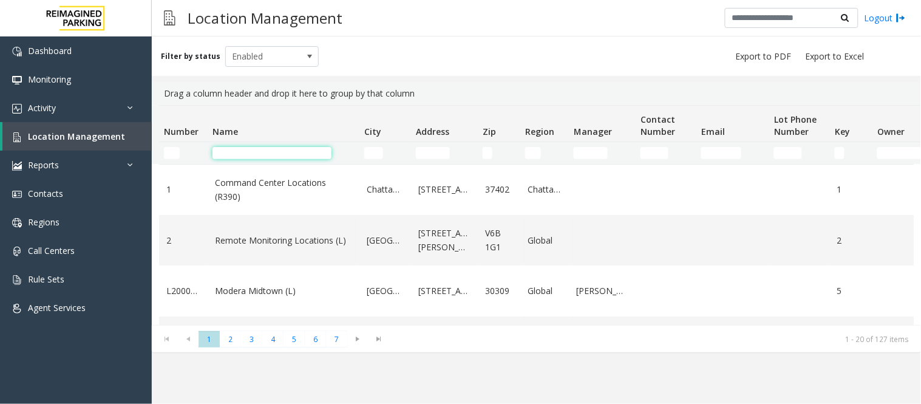
click at [246, 154] on input "Name Filter" at bounding box center [271, 153] width 119 height 12
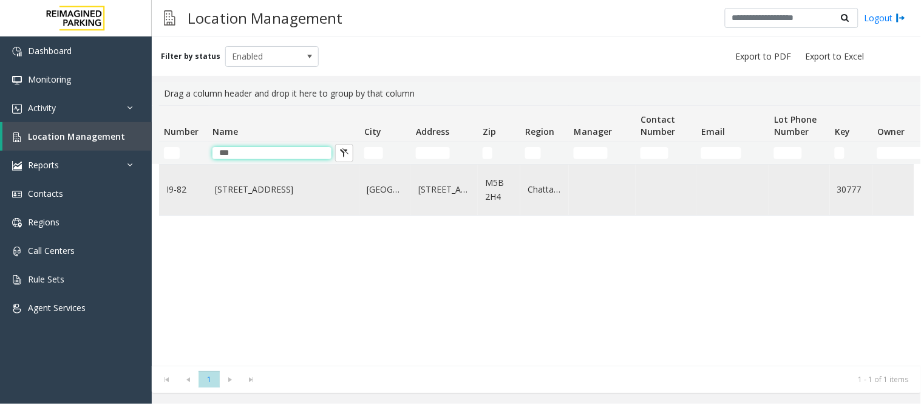
type input "***"
click at [249, 191] on link "777 Bay St. (I)" at bounding box center [283, 189] width 137 height 13
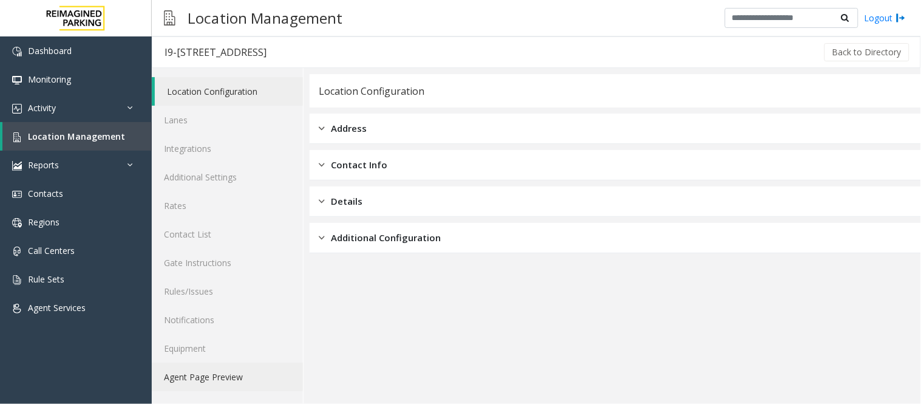
click at [220, 373] on link "Agent Page Preview" at bounding box center [227, 376] width 151 height 29
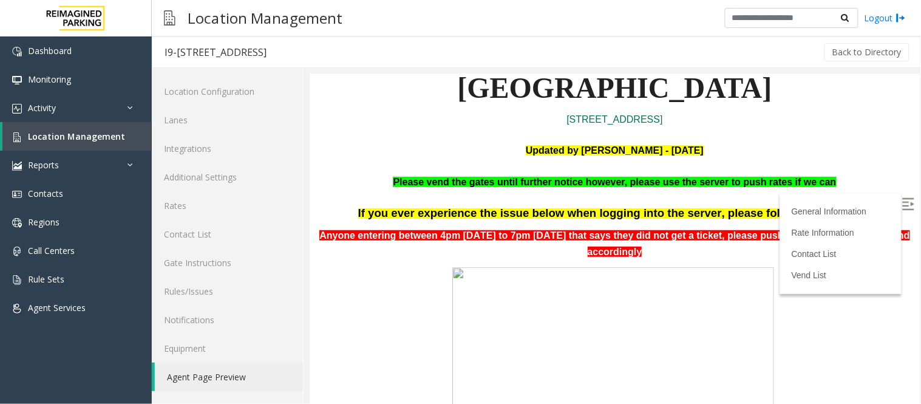
scroll to position [269, 0]
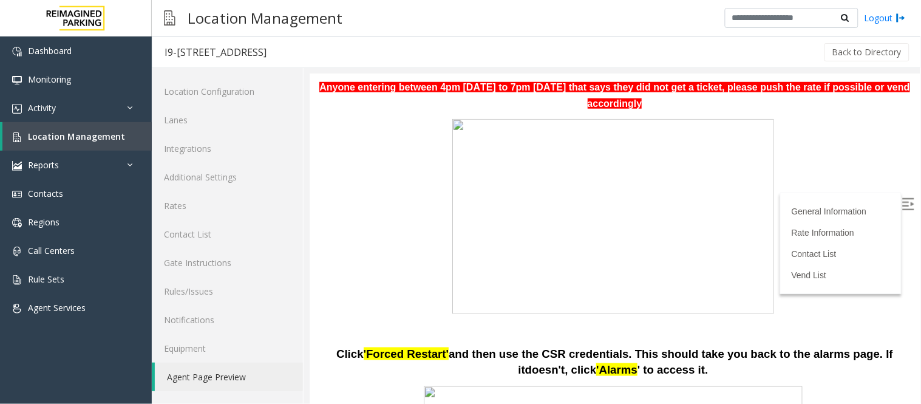
click at [902, 200] on img at bounding box center [907, 203] width 12 height 12
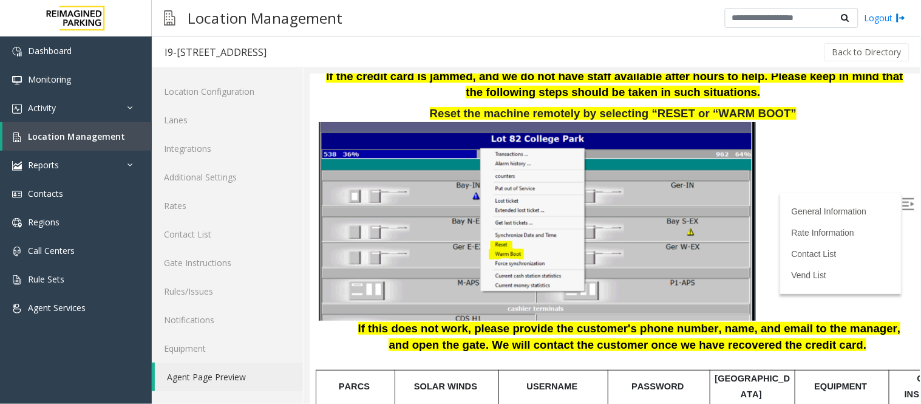
scroll to position [1483, 0]
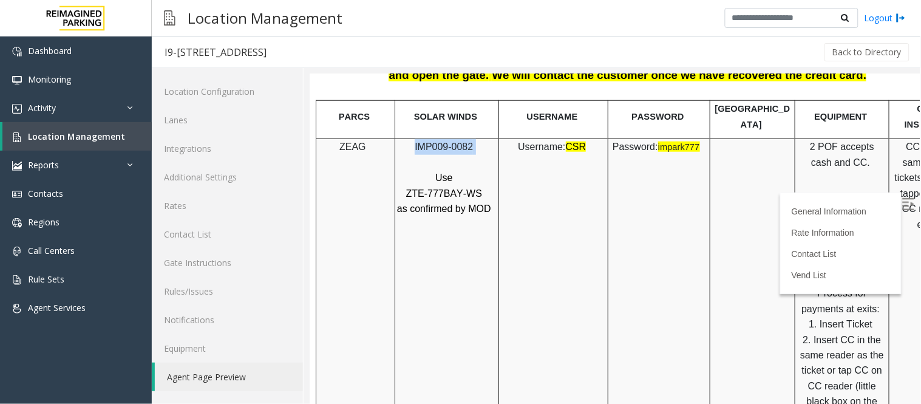
drag, startPoint x: 479, startPoint y: 132, endPoint x: 366, endPoint y: 124, distance: 113.1
click at [366, 138] on tr "ZEAG IMP009-0082 Use ZTE-777BAY-WS as confirmed by MOD Username: CSR Password: …" at bounding box center [643, 331] width 655 height 387
copy tr "IMP009-0082"
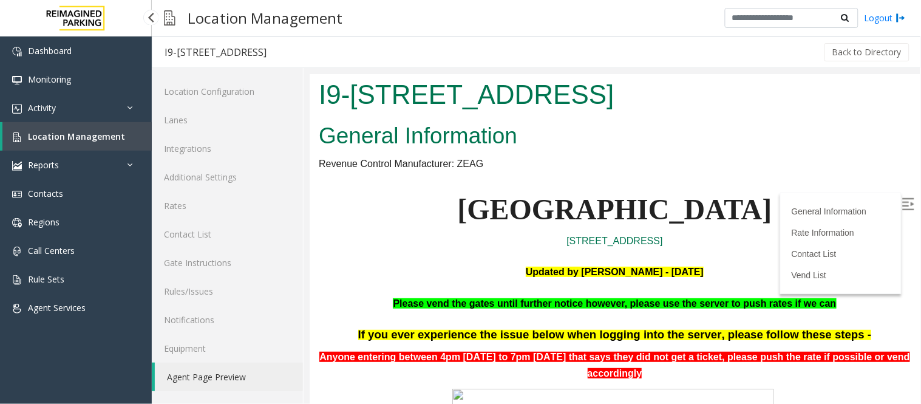
scroll to position [1483, 0]
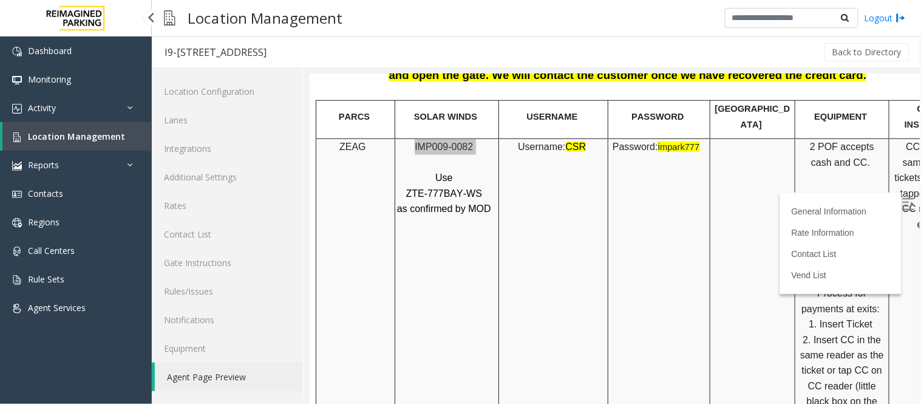
click at [52, 137] on span "Location Management" at bounding box center [76, 136] width 97 height 12
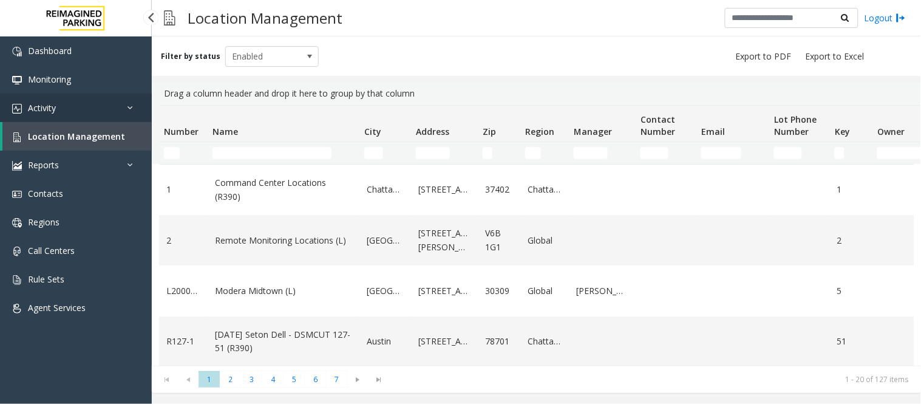
click at [66, 109] on link "Activity" at bounding box center [76, 107] width 152 height 29
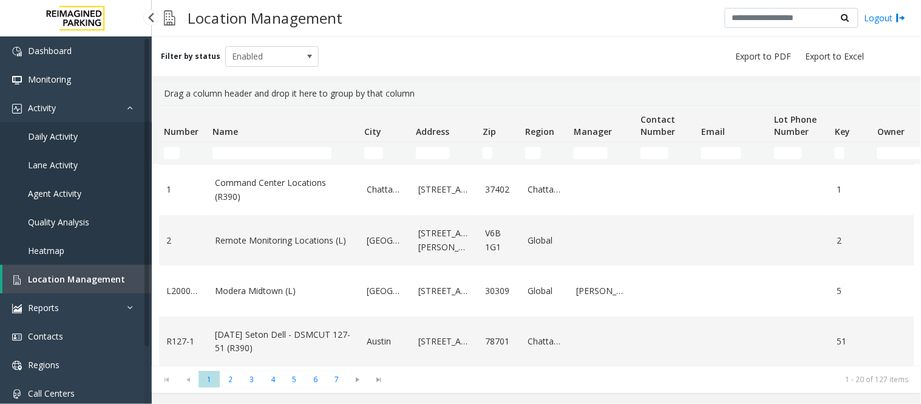
click at [63, 135] on span "Daily Activity" at bounding box center [53, 136] width 50 height 12
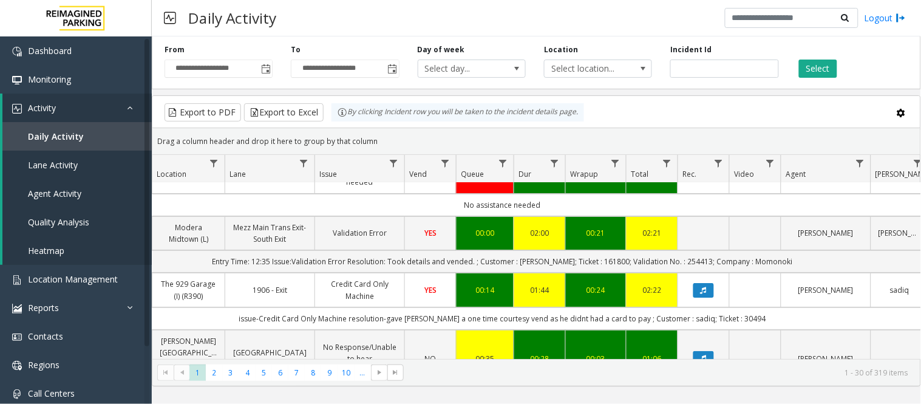
scroll to position [0, 217]
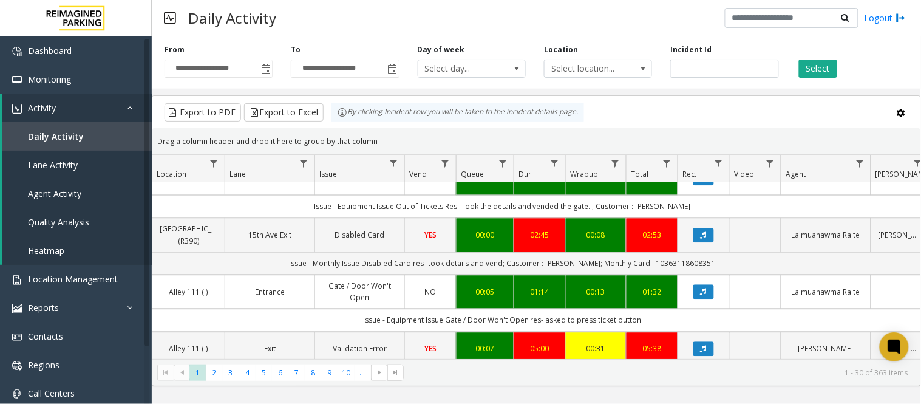
scroll to position [809, 217]
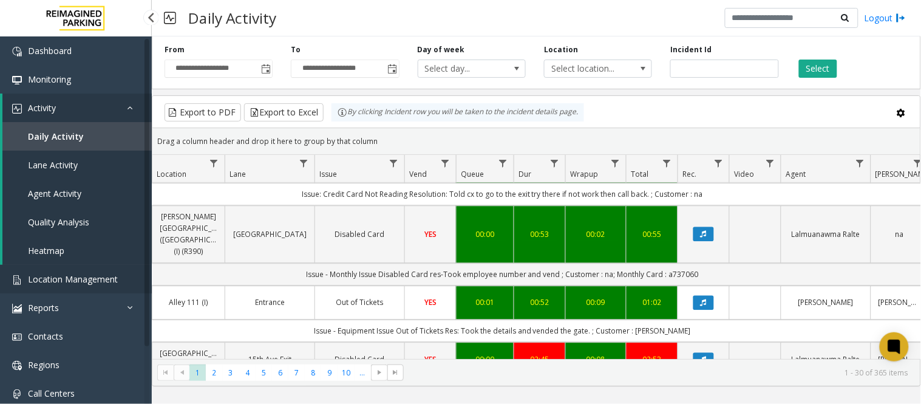
click at [76, 280] on span "Location Management" at bounding box center [73, 279] width 90 height 12
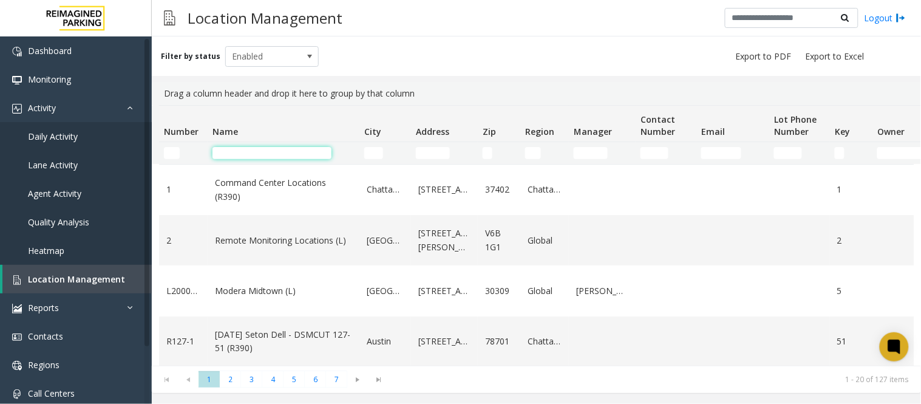
click at [249, 156] on input "Name Filter" at bounding box center [271, 153] width 119 height 12
click at [174, 152] on input "Number Filter" at bounding box center [172, 153] width 16 height 12
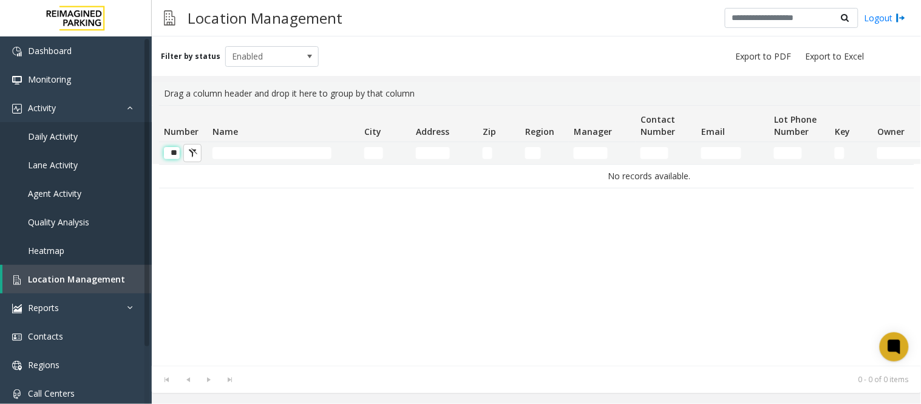
scroll to position [0, 1]
type input "*"
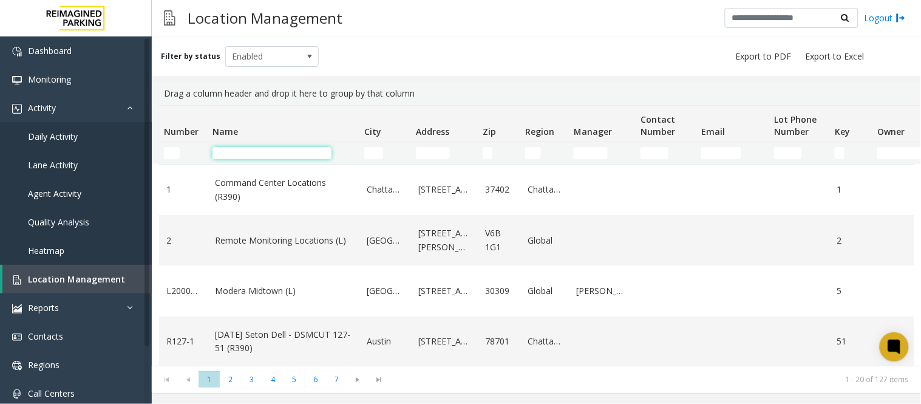
click at [231, 148] on input "Name Filter" at bounding box center [271, 153] width 119 height 12
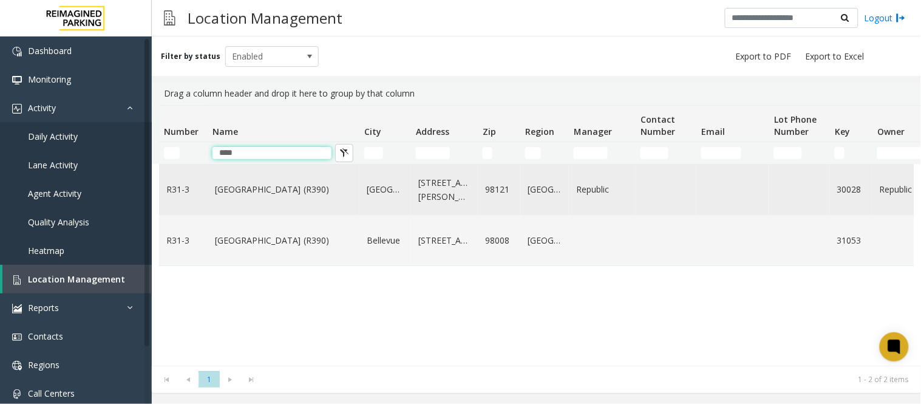
type input "****"
click at [287, 191] on link "Bell Street Garage (R390)" at bounding box center [283, 189] width 137 height 13
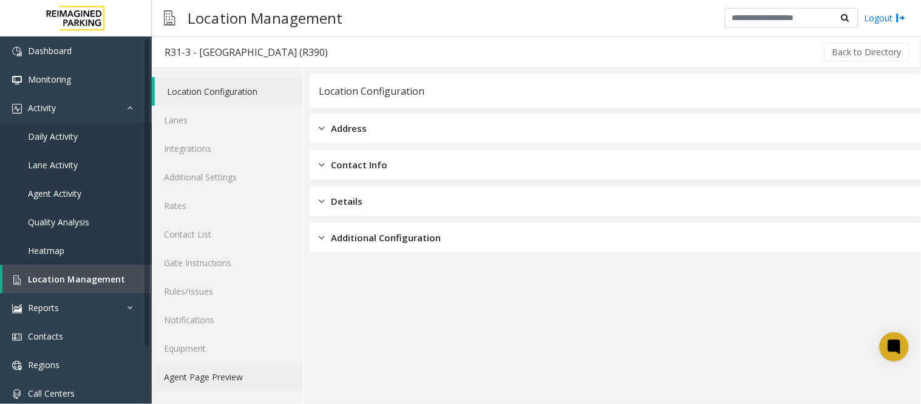
click at [200, 371] on link "Agent Page Preview" at bounding box center [227, 376] width 151 height 29
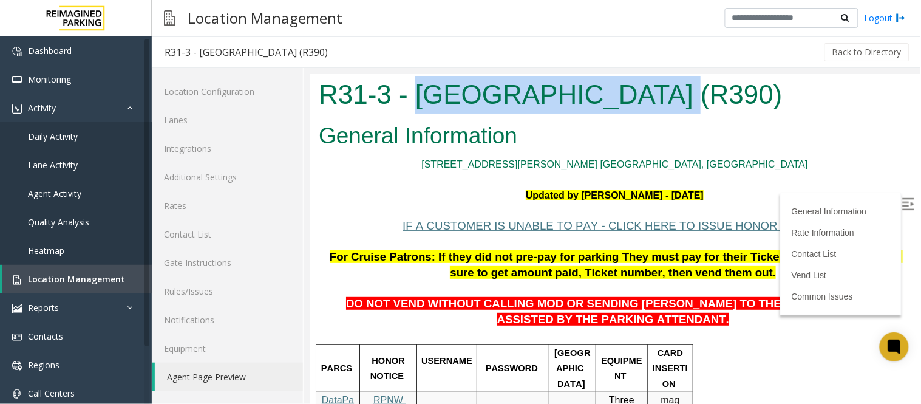
drag, startPoint x: 414, startPoint y: 95, endPoint x: 629, endPoint y: 101, distance: 214.9
click at [629, 101] on h1 "R31-3 - Bell Street Garage (R390)" at bounding box center [614, 94] width 592 height 38
copy h1 "Bell Street Garage"
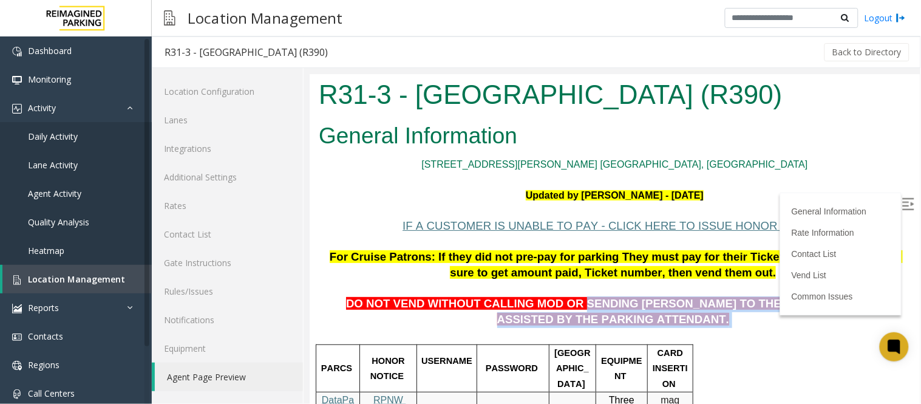
drag, startPoint x: 549, startPoint y: 302, endPoint x: 643, endPoint y: 321, distance: 96.6
click at [643, 321] on p "DO NOT VEND WITHOUT CALLING MOD OR SENDING PARKER TO THE 5TH LEVEL TO BE ASSIST…" at bounding box center [614, 303] width 592 height 47
copy p "SENDING PARKER TO THE 5TH LEVEL TO BE ASSISTED BY THE PARKING ATTENDANT."
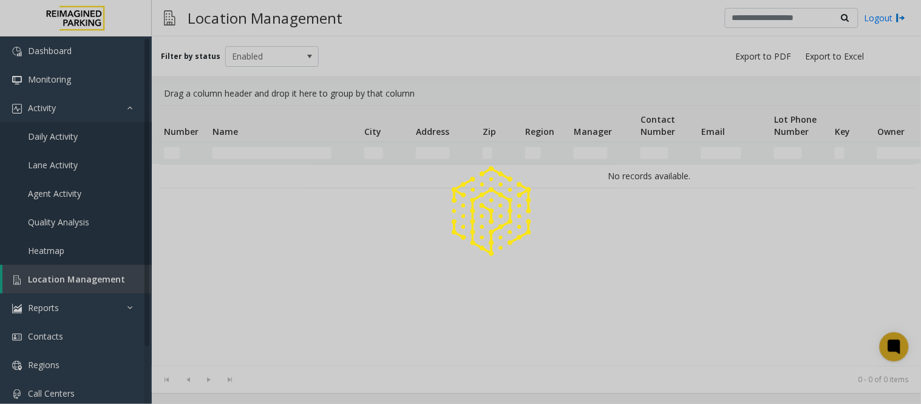
click at [239, 150] on div at bounding box center [460, 202] width 921 height 404
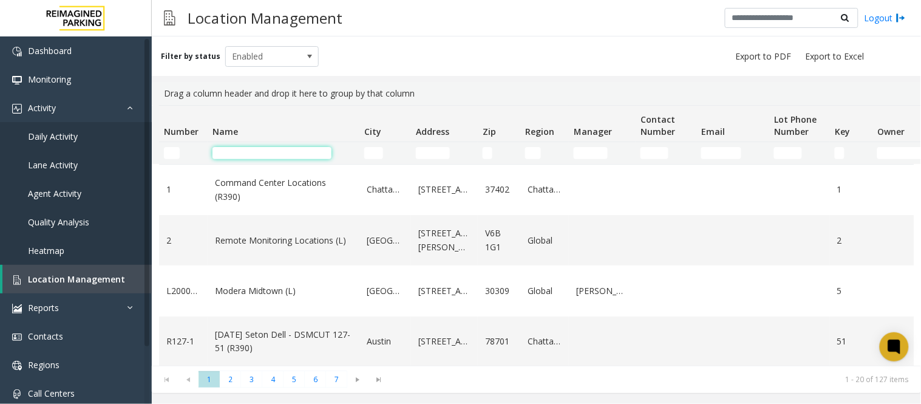
click at [223, 149] on input "Name Filter" at bounding box center [271, 153] width 119 height 12
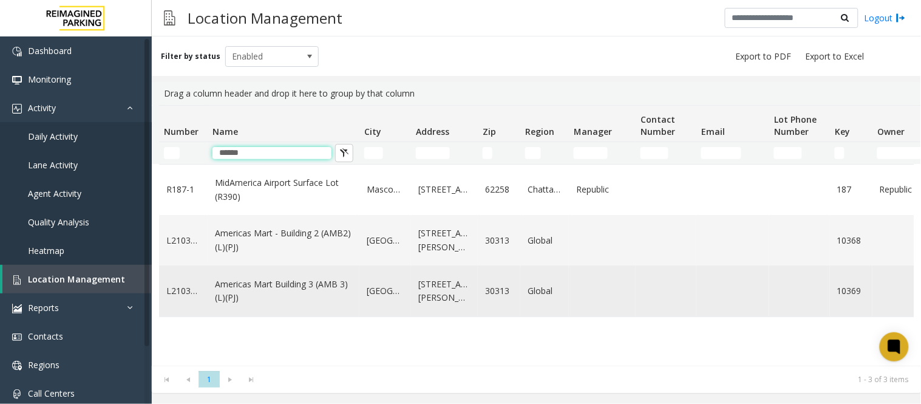
type input "******"
click at [309, 293] on link "Americas Mart Building 3 (AMB 3) (L)(PJ)" at bounding box center [283, 290] width 137 height 27
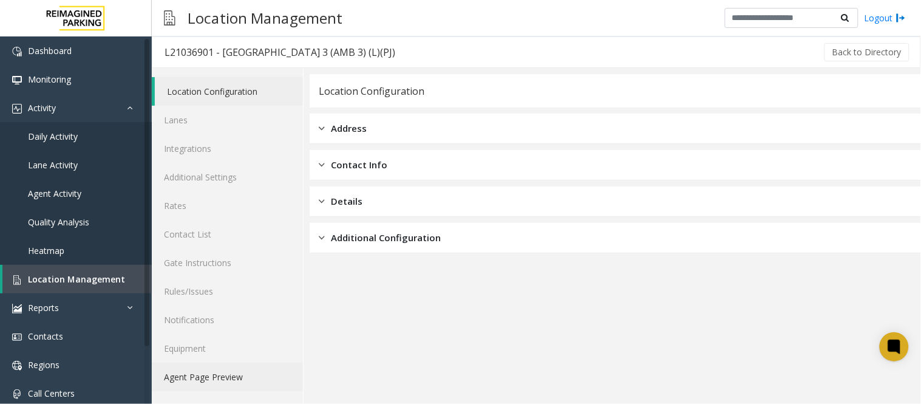
click at [185, 374] on link "Agent Page Preview" at bounding box center [227, 376] width 151 height 29
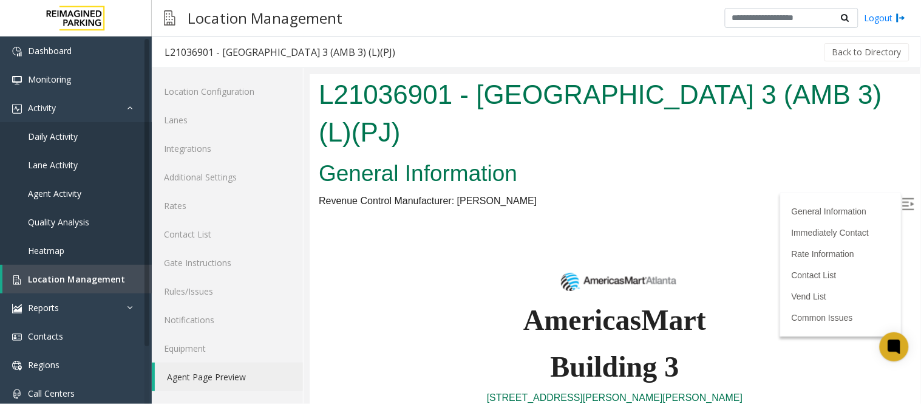
click at [893, 187] on h2 "General Information" at bounding box center [614, 173] width 592 height 32
click at [901, 201] on img at bounding box center [907, 203] width 12 height 12
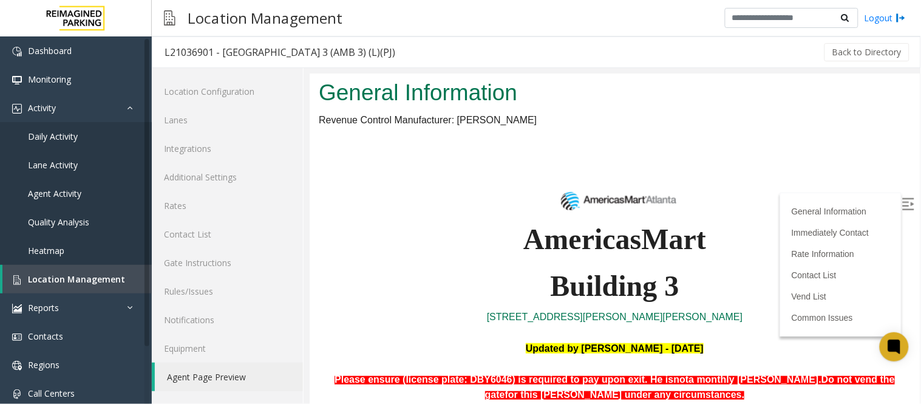
scroll to position [269, 0]
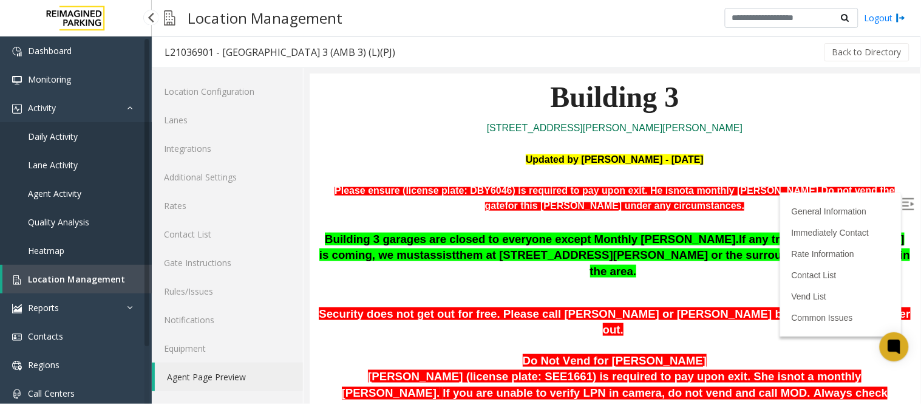
click at [71, 277] on span "Location Management" at bounding box center [76, 279] width 97 height 12
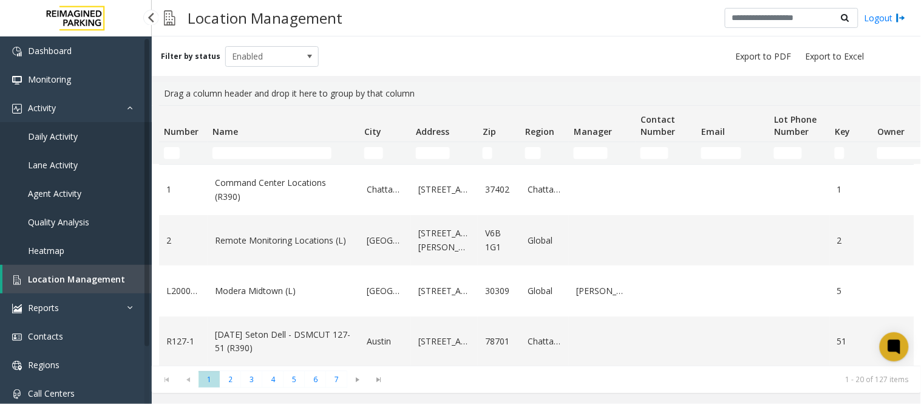
click at [92, 280] on span "Location Management" at bounding box center [76, 279] width 97 height 12
click at [249, 147] on input "Name Filter" at bounding box center [271, 153] width 119 height 12
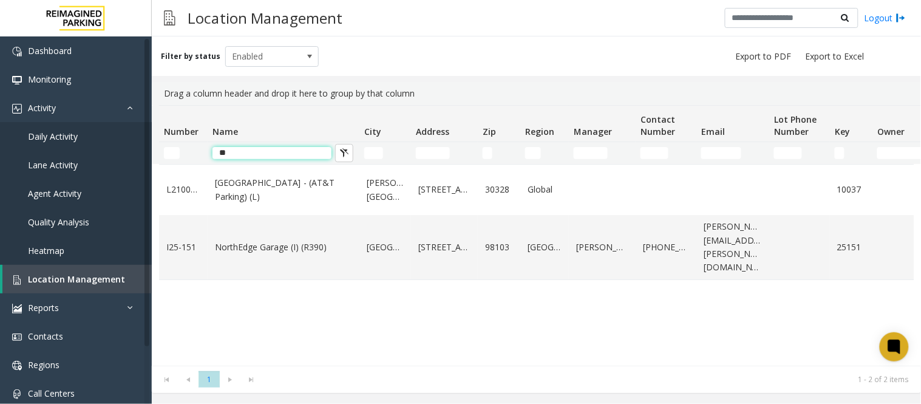
type input "*"
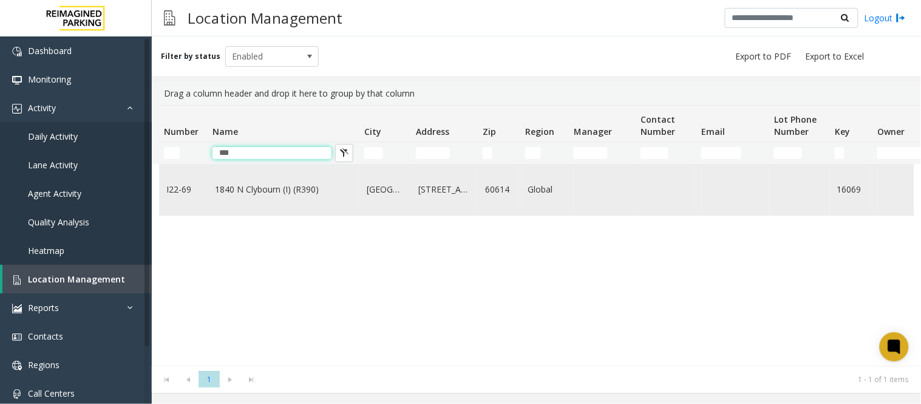
type input "***"
click at [271, 193] on link "1840 N Clybourn (I) (R390)" at bounding box center [283, 189] width 137 height 13
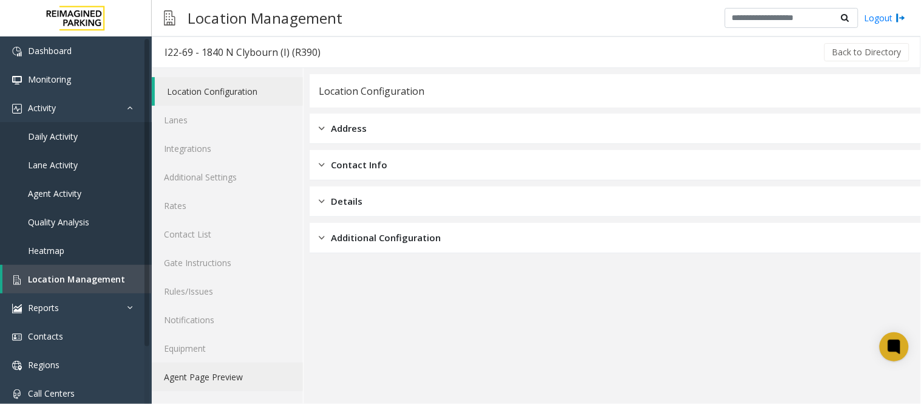
click at [214, 377] on link "Agent Page Preview" at bounding box center [227, 376] width 151 height 29
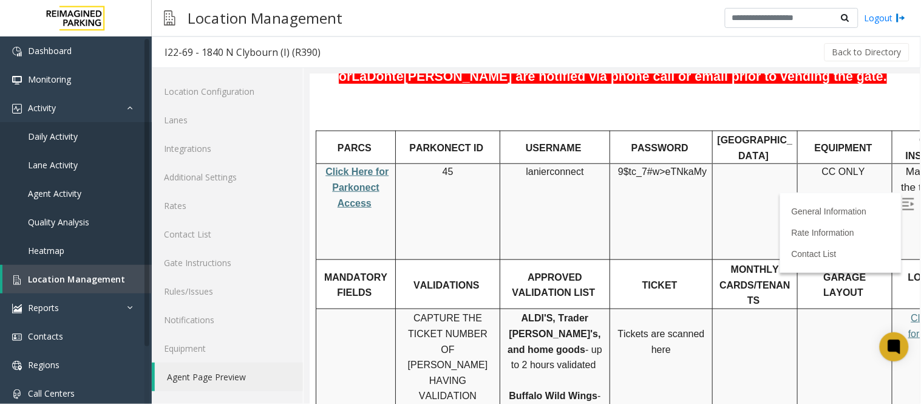
scroll to position [269, 0]
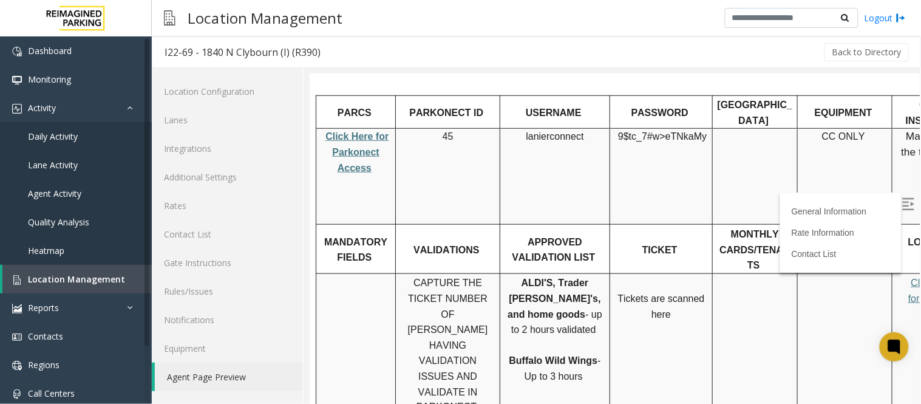
click at [901, 203] on img at bounding box center [907, 203] width 12 height 12
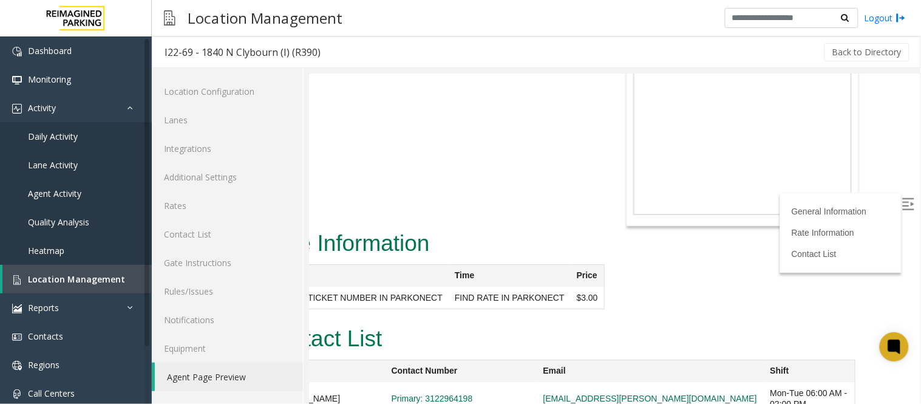
scroll to position [929, 0]
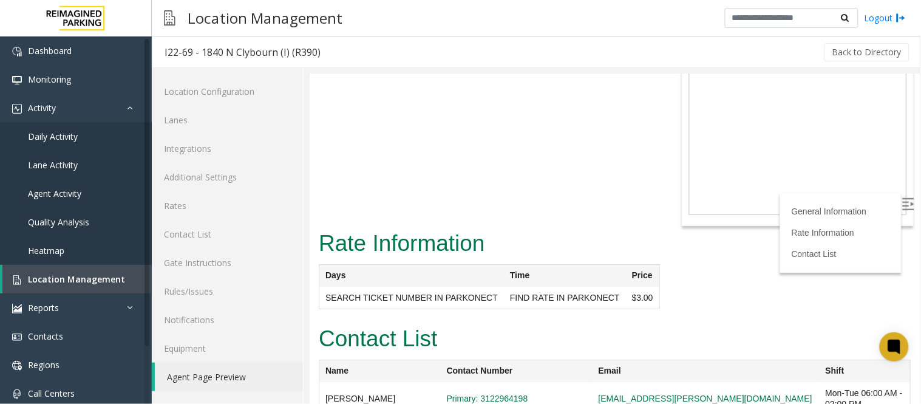
drag, startPoint x: 760, startPoint y: 325, endPoint x: 590, endPoint y: 330, distance: 170.0
copy tr "joseph.garcia@reimaginedparking.com"
drag, startPoint x: 771, startPoint y: 298, endPoint x: 587, endPoint y: 300, distance: 184.5
click at [587, 381] on tr "LaDonte McCallister Primary: 3122964198 ladonte.mccallister@reimaginedparking.c…" at bounding box center [614, 397] width 591 height 33
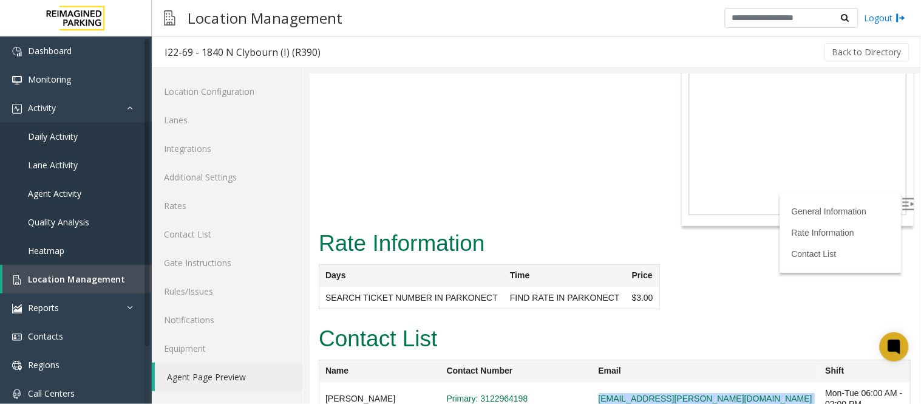
copy tr "ladonte.mccallister@reimaginedparking.com"
drag, startPoint x: 771, startPoint y: 356, endPoint x: 591, endPoint y: 356, distance: 180.2
copy tr "michael.severino@reimaginedparking.com"
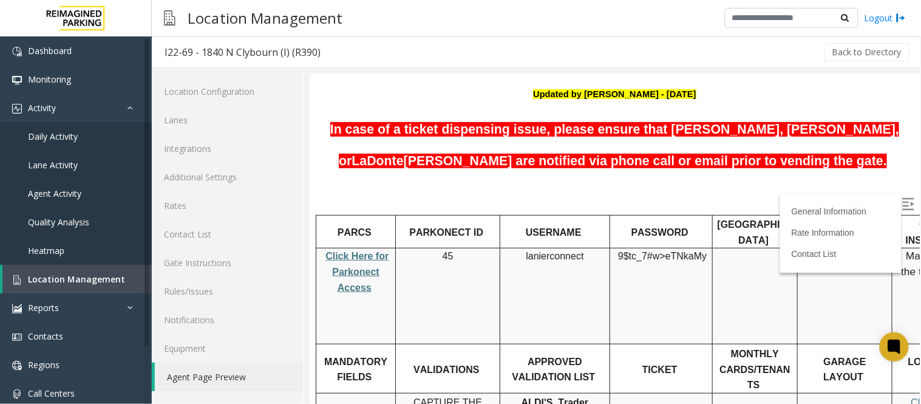
scroll to position [0, 0]
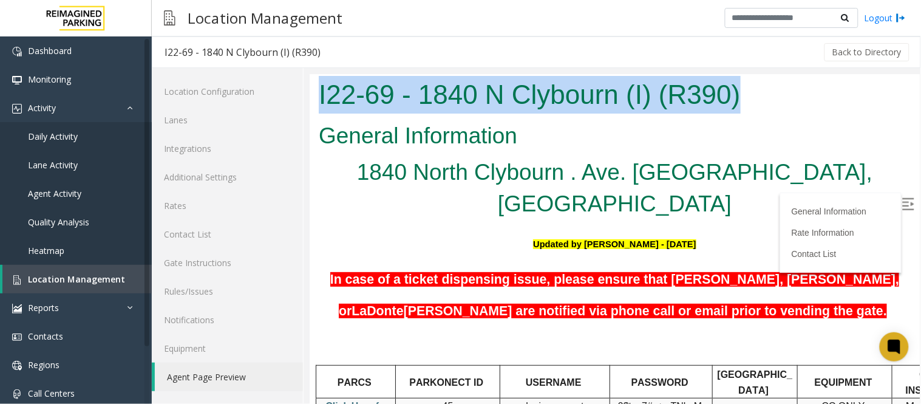
drag, startPoint x: 319, startPoint y: 90, endPoint x: 748, endPoint y: 96, distance: 429.1
click at [748, 96] on h1 "I22-69 - 1840 N Clybourn (I) (R390)" at bounding box center [614, 94] width 592 height 38
copy h1 "I22-69 - 1840 N Clybourn (I) (R390)"
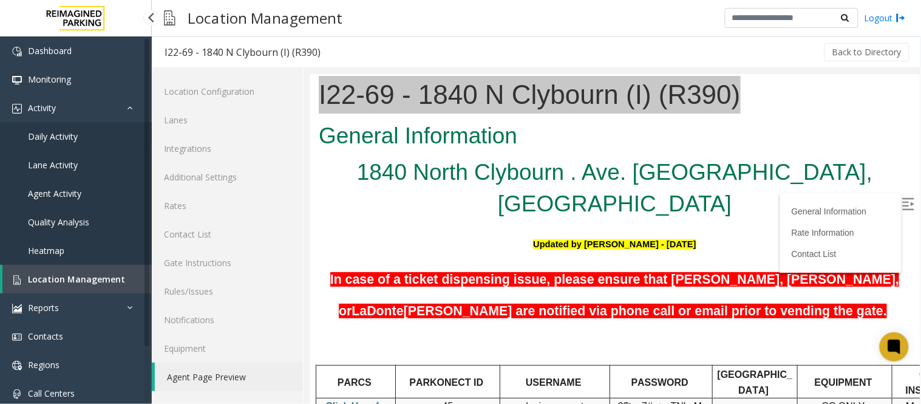
click at [89, 134] on link "Daily Activity" at bounding box center [76, 136] width 152 height 29
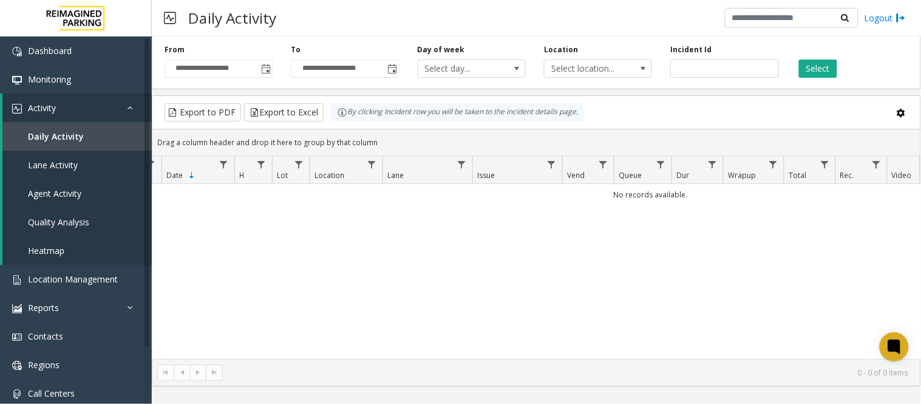
scroll to position [0, 70]
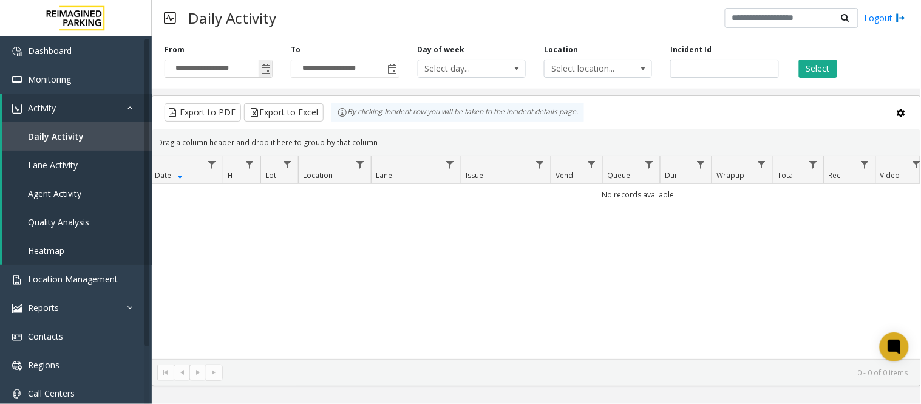
click at [260, 59] on span "Toggle popup" at bounding box center [265, 68] width 13 height 19
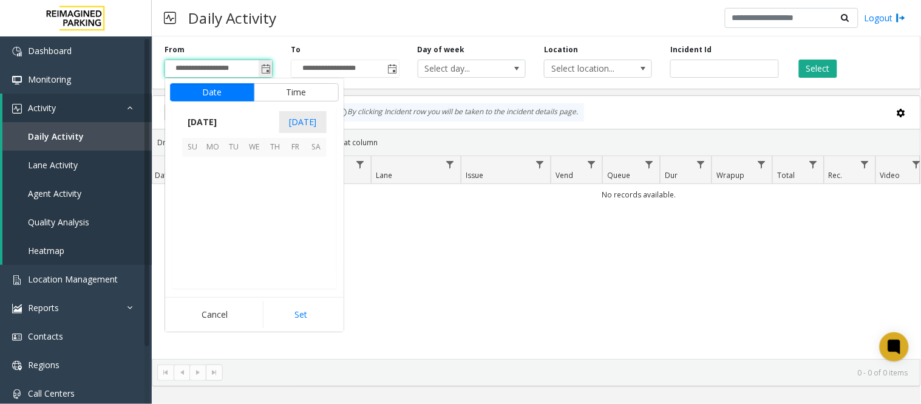
scroll to position [217752, 0]
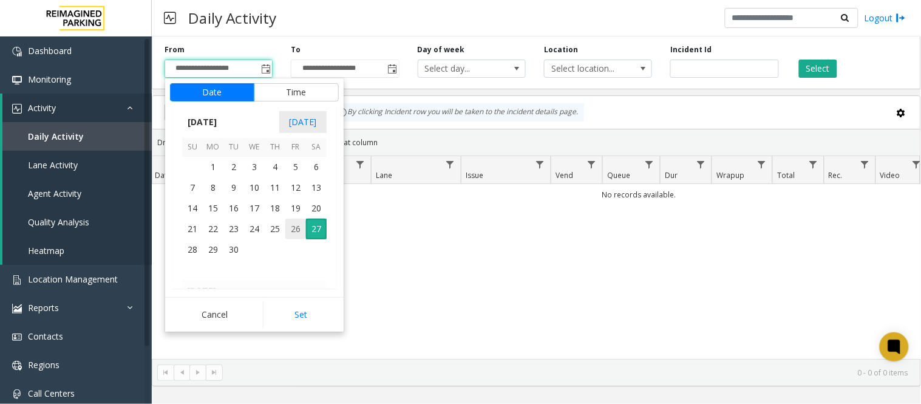
click at [299, 233] on span "26" at bounding box center [295, 228] width 21 height 21
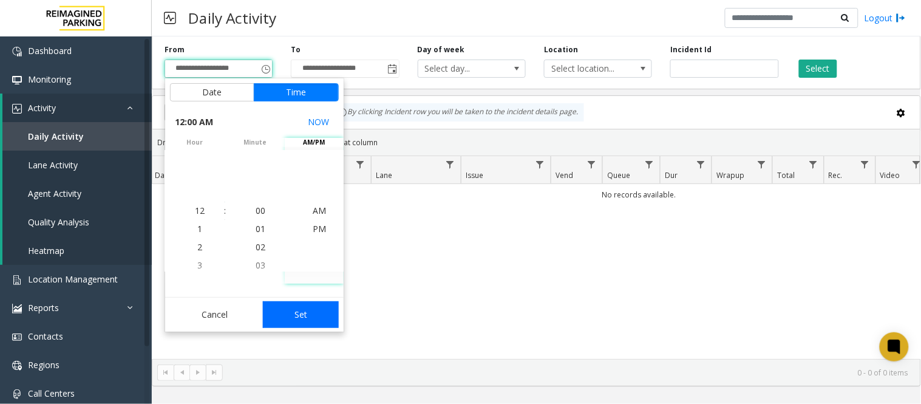
click at [302, 313] on button "Set" at bounding box center [301, 314] width 76 height 27
type input "**********"
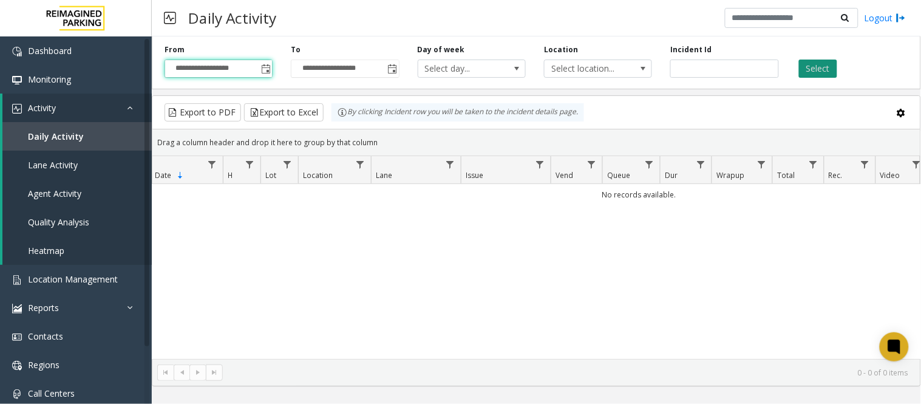
click at [830, 72] on button "Select" at bounding box center [818, 68] width 38 height 18
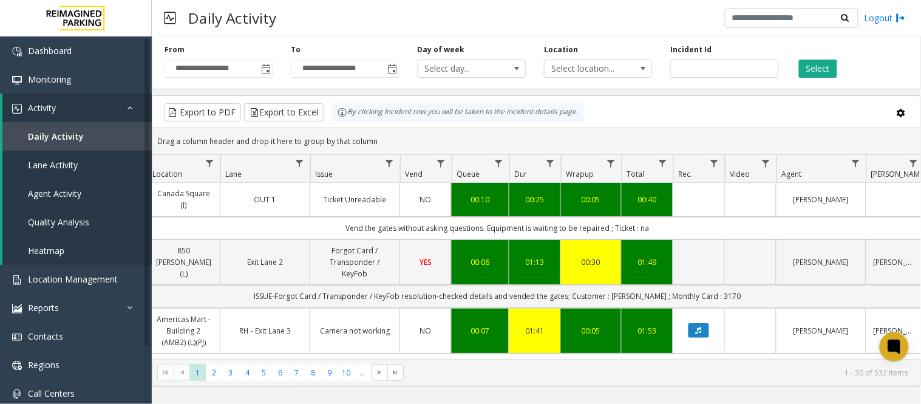
scroll to position [0, 221]
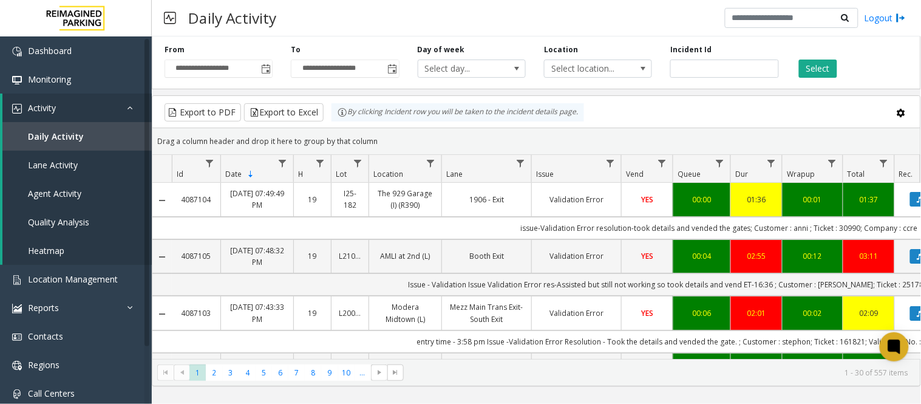
scroll to position [0, 221]
